Goal: Use online tool/utility: Use online tool/utility

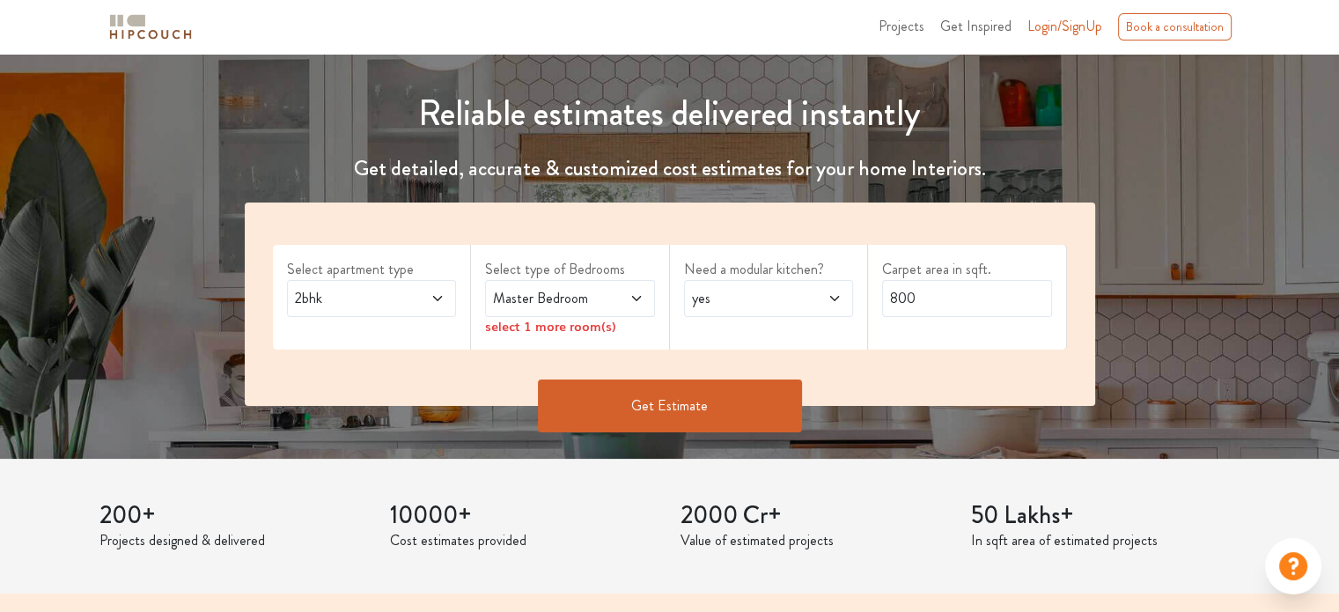
scroll to position [176, 0]
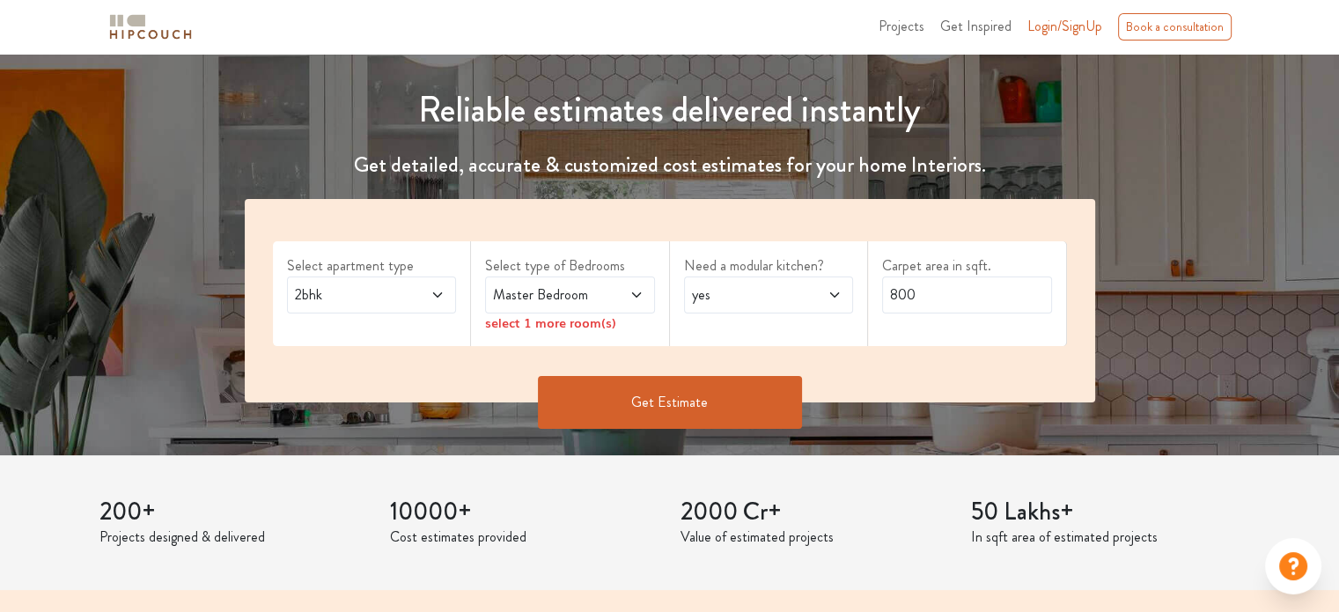
click at [423, 293] on span at bounding box center [425, 294] width 39 height 21
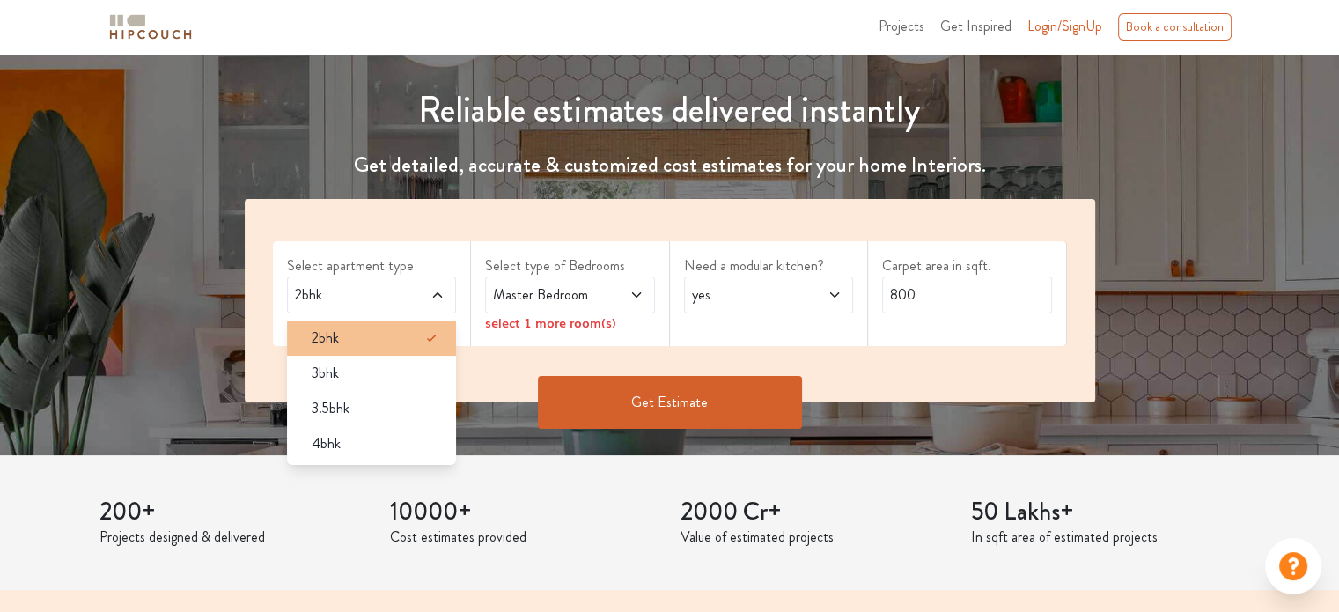
click at [395, 331] on div "2bhk" at bounding box center [376, 337] width 159 height 21
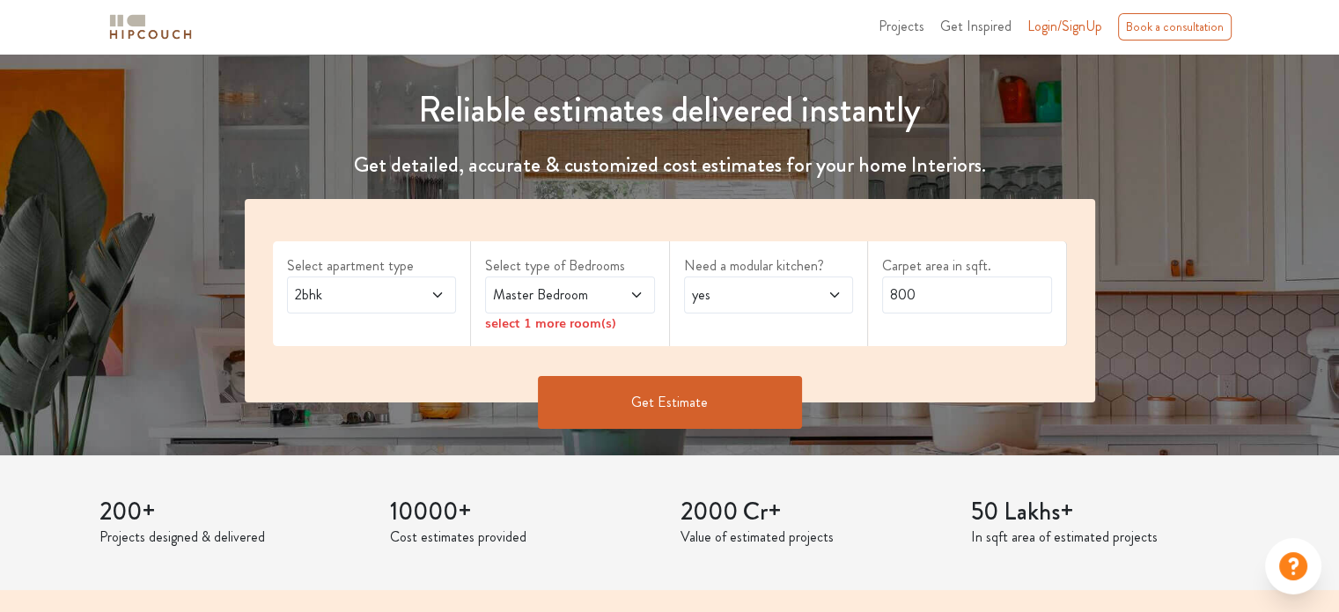
click at [632, 288] on icon at bounding box center [636, 295] width 14 height 14
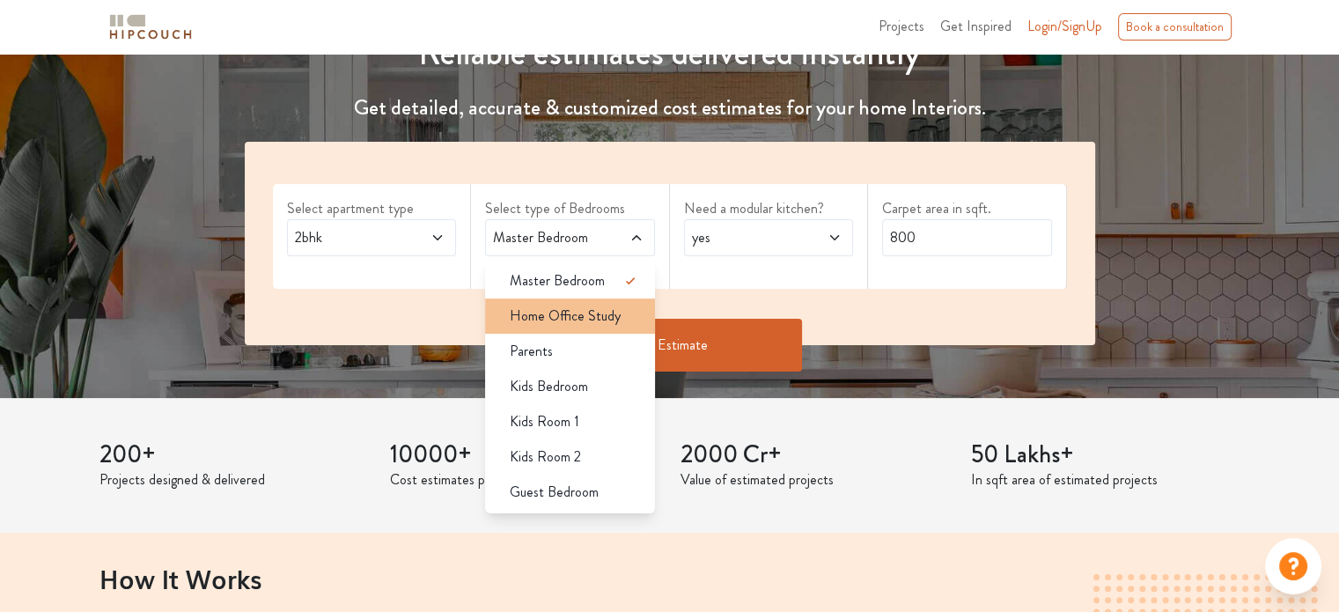
scroll to position [264, 0]
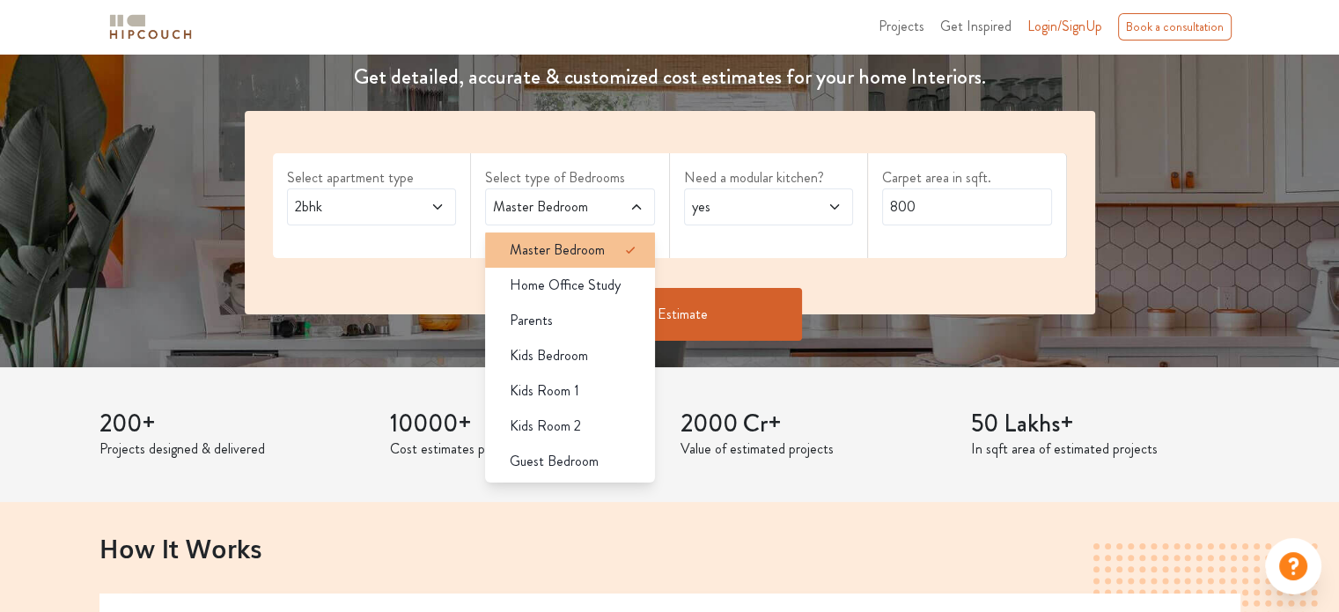
click at [586, 240] on span "Master Bedroom" at bounding box center [557, 249] width 95 height 21
click at [595, 246] on span "Master Bedroom" at bounding box center [557, 249] width 95 height 21
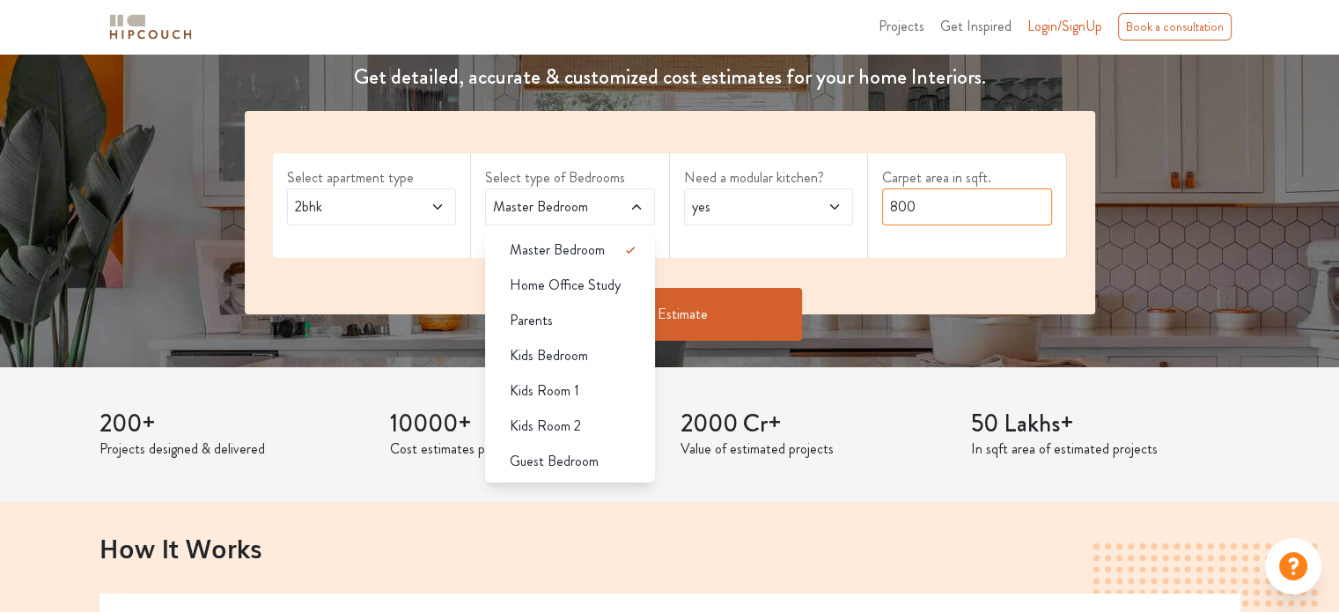
click at [932, 211] on input "800" at bounding box center [967, 206] width 170 height 37
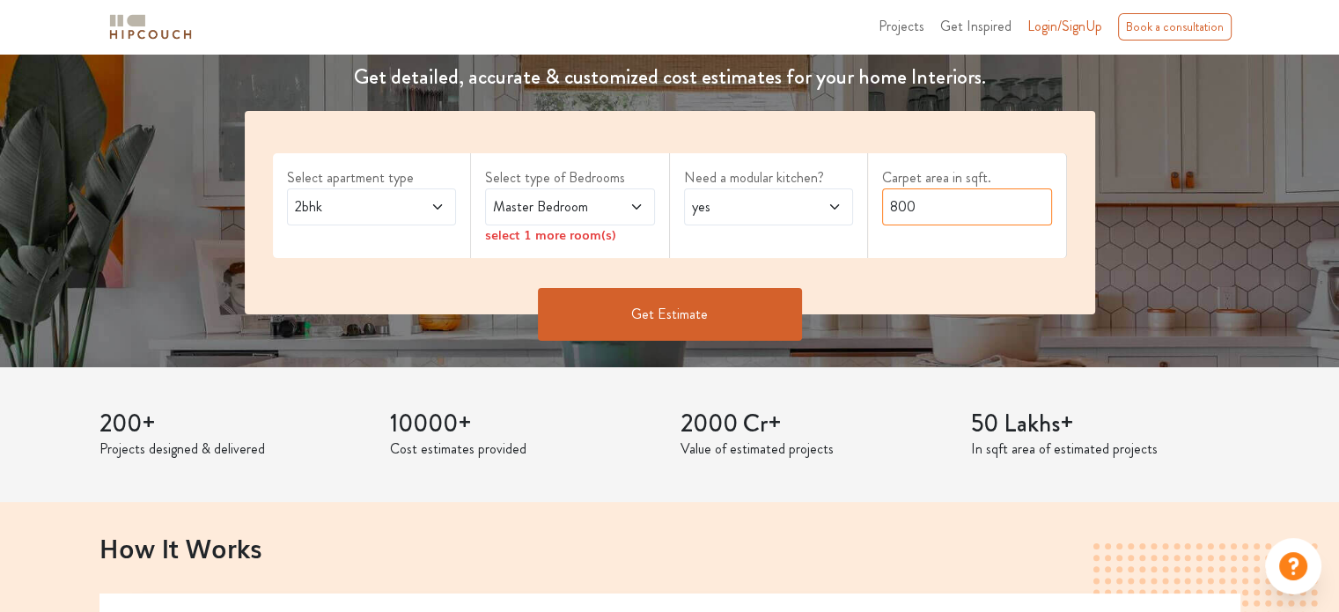
click at [926, 209] on input "800" at bounding box center [967, 206] width 170 height 37
click at [634, 219] on div "Master Bedroom" at bounding box center [570, 206] width 170 height 37
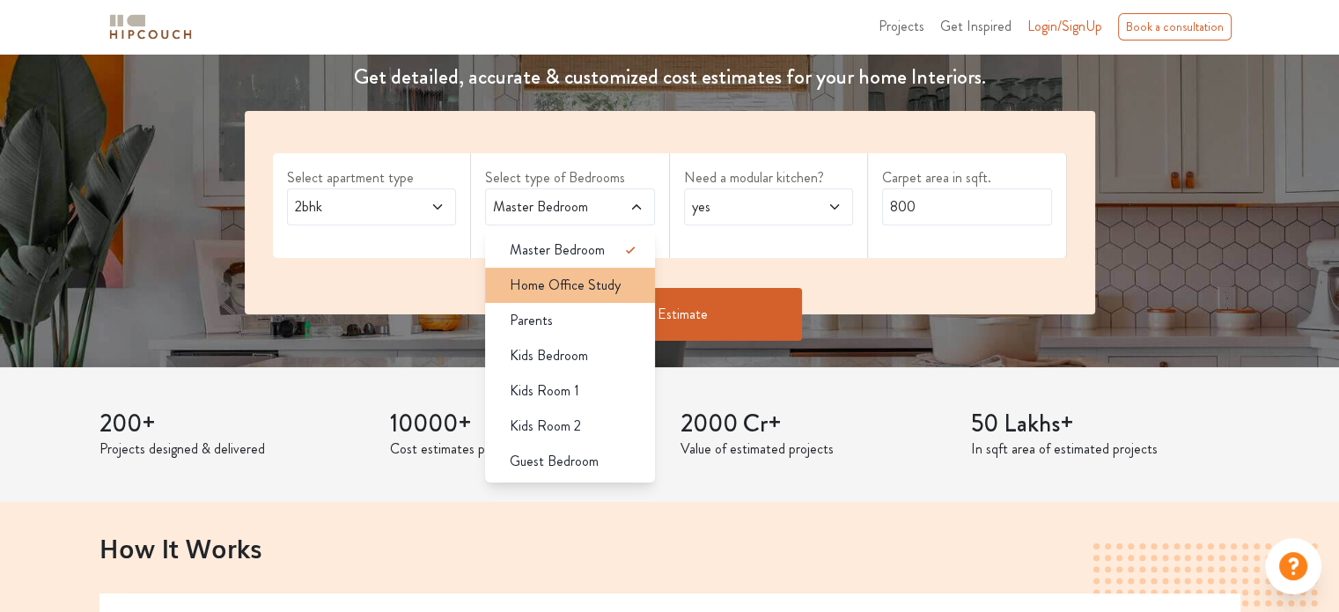
click at [591, 287] on span "Home Office Study" at bounding box center [565, 285] width 111 height 21
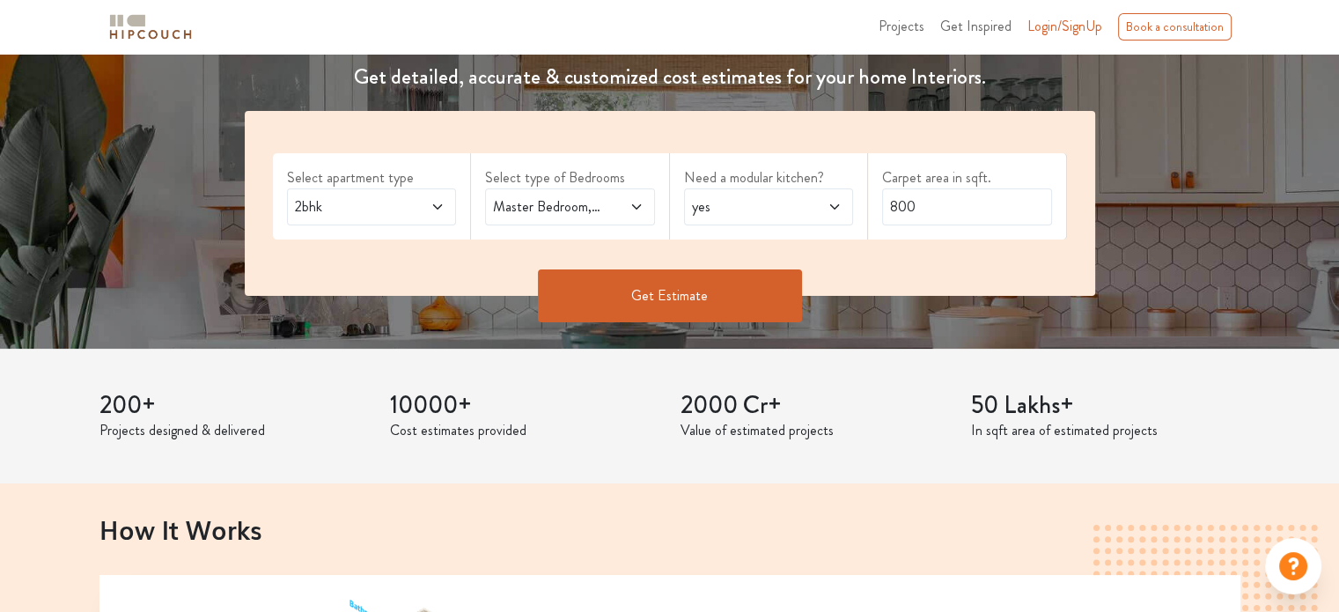
click at [628, 214] on span at bounding box center [624, 206] width 39 height 21
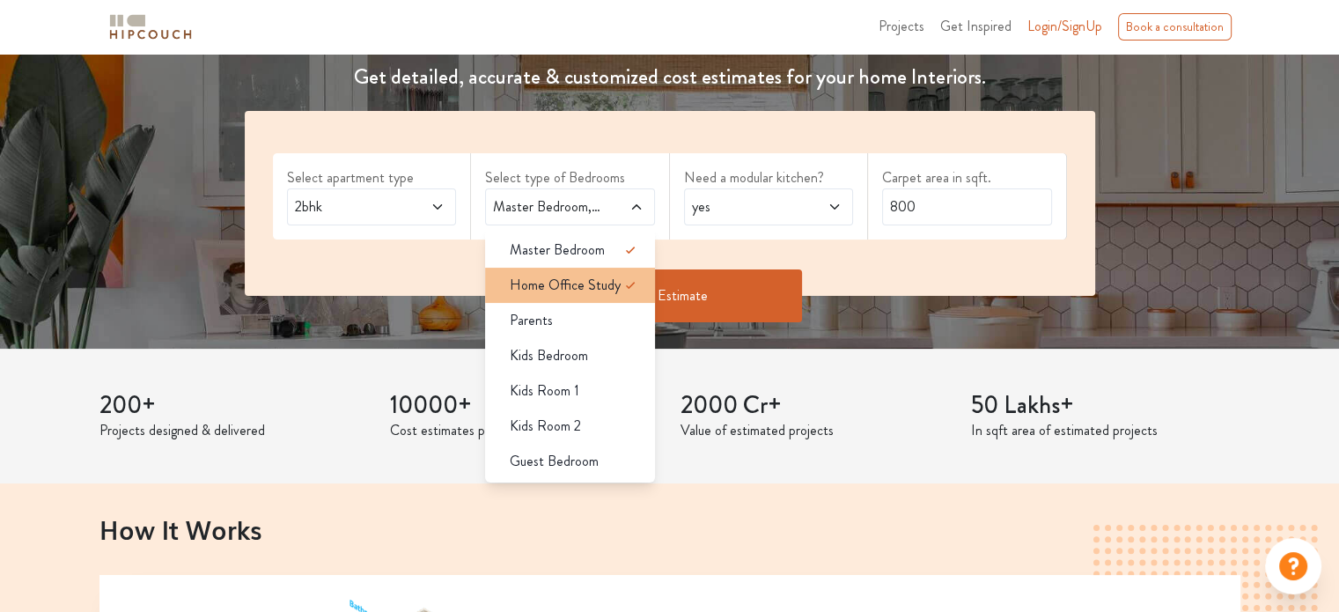
click at [584, 284] on span "Home Office Study" at bounding box center [565, 285] width 111 height 21
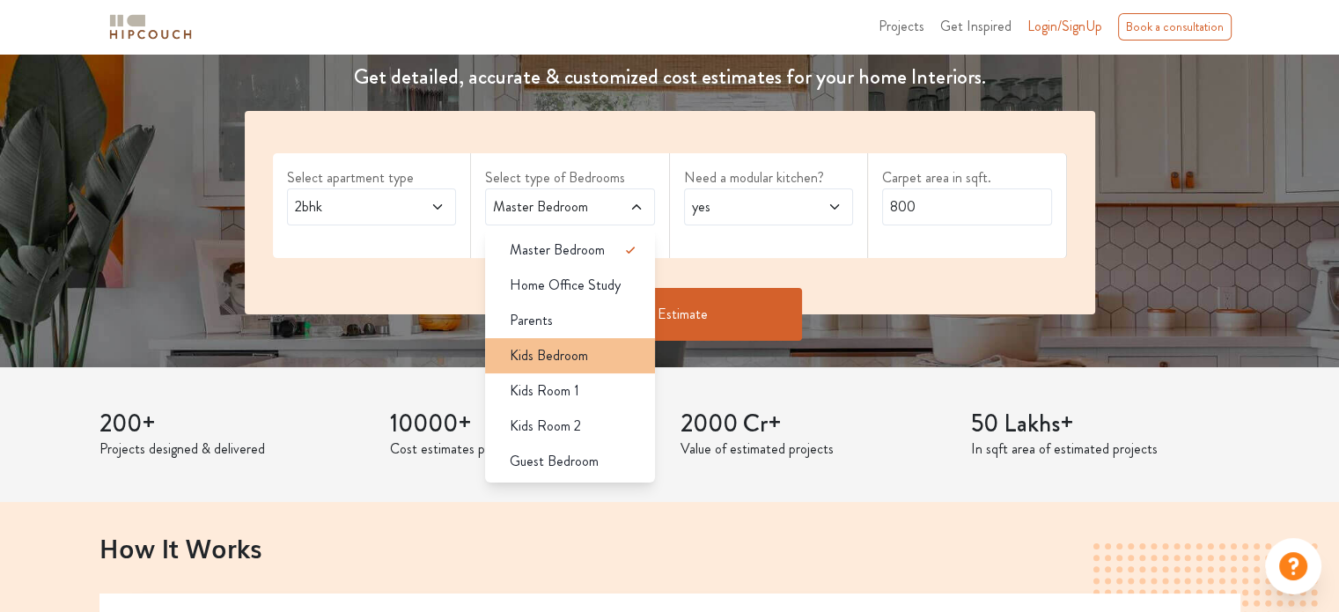
click at [598, 355] on div "Kids Bedroom" at bounding box center [575, 355] width 159 height 21
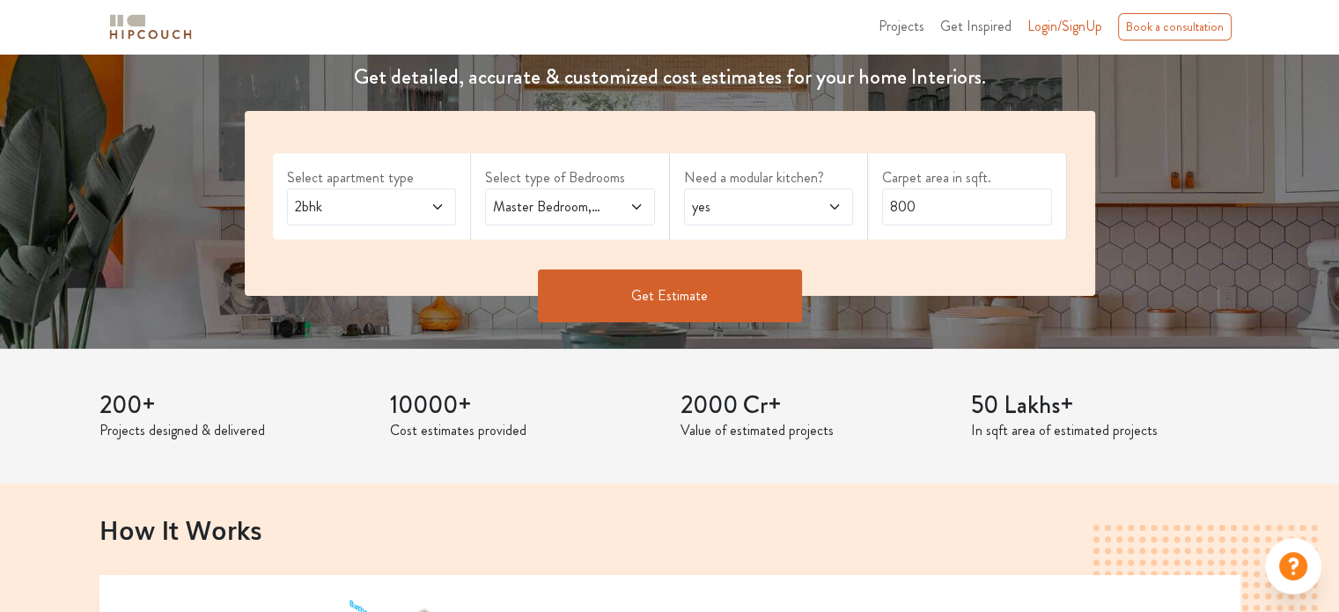
click at [695, 298] on button "Get Estimate" at bounding box center [670, 295] width 264 height 53
